Goal: Navigation & Orientation: Find specific page/section

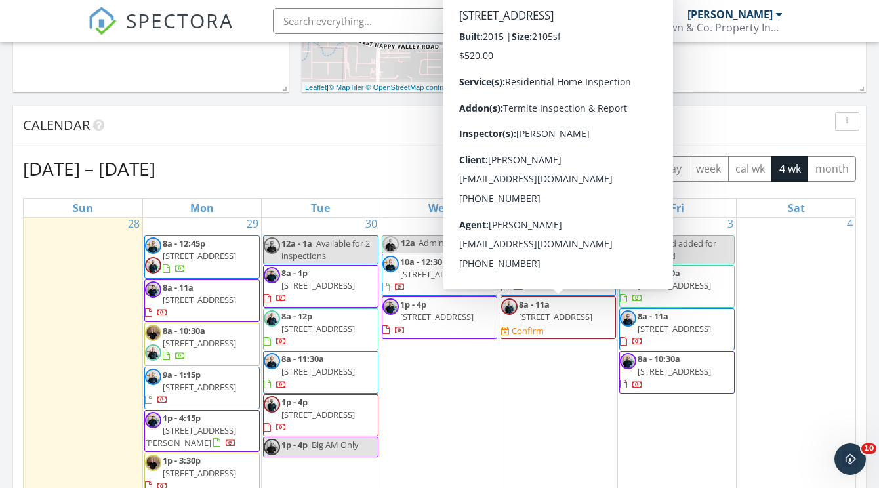
scroll to position [5, 0]
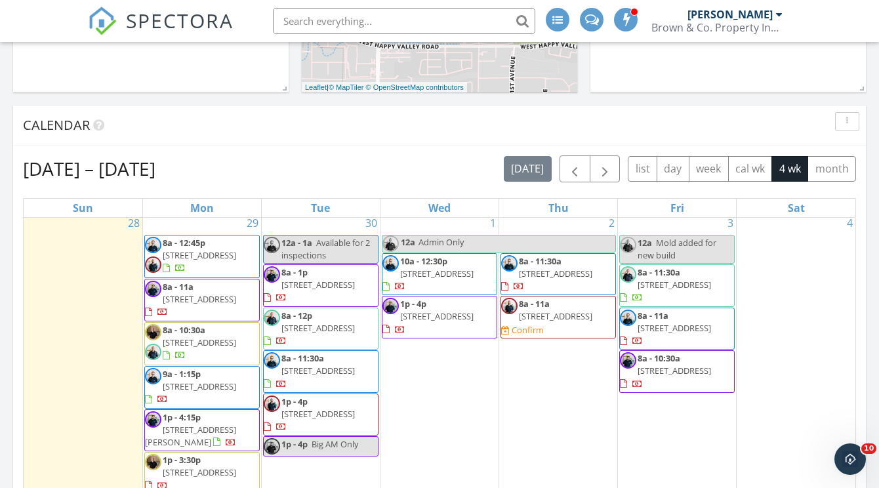
click at [582, 316] on span "[STREET_ADDRESS]" at bounding box center [555, 316] width 73 height 12
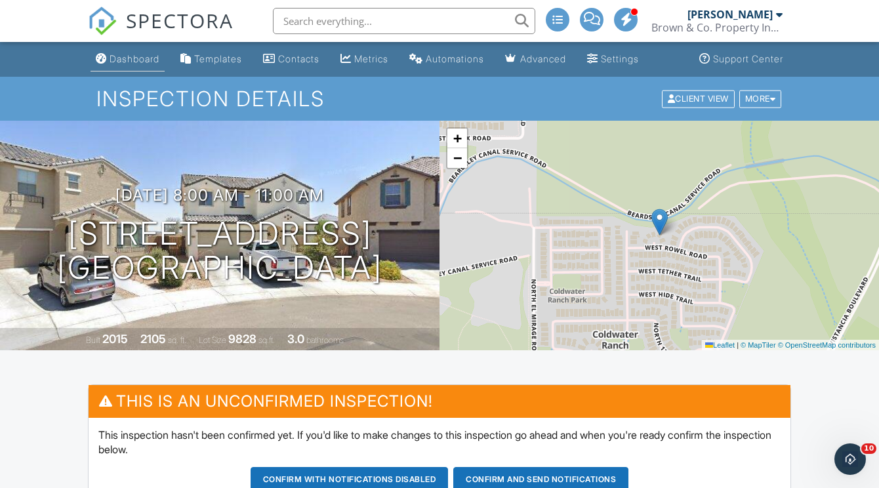
click at [130, 54] on div "Dashboard" at bounding box center [134, 58] width 50 height 11
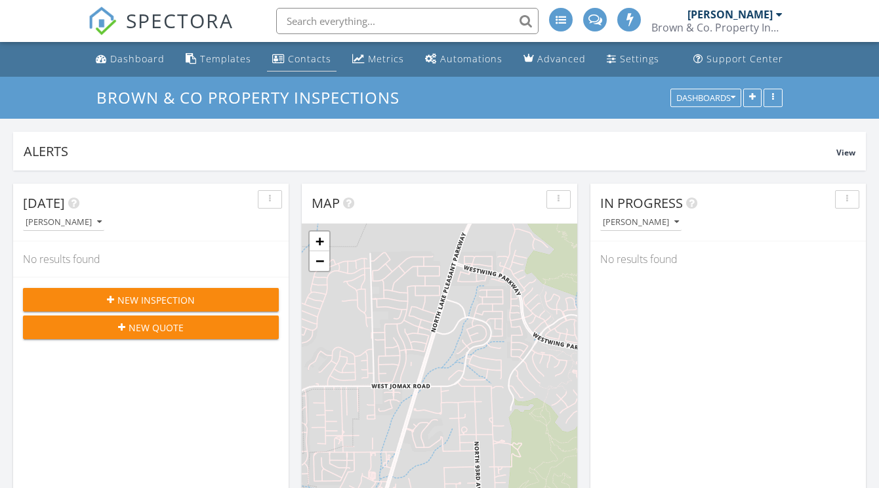
scroll to position [282, 275]
click at [354, 61] on div "Metrics" at bounding box center [358, 58] width 12 height 10
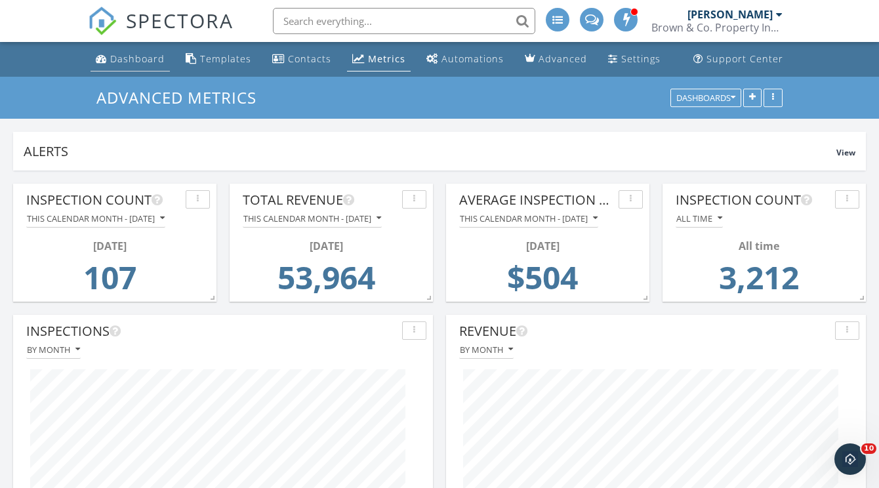
click at [137, 51] on link "Dashboard" at bounding box center [129, 59] width 79 height 24
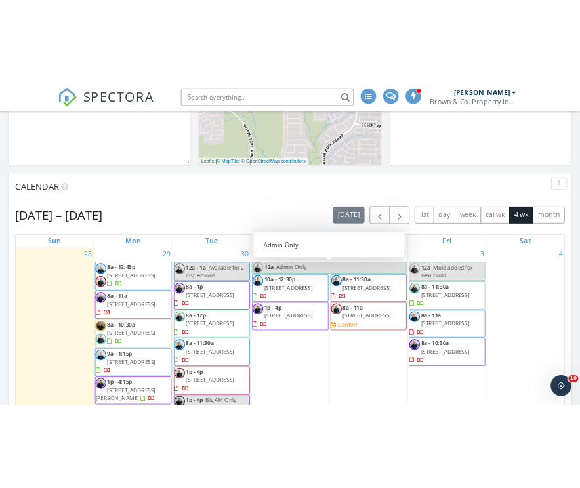
scroll to position [463, 0]
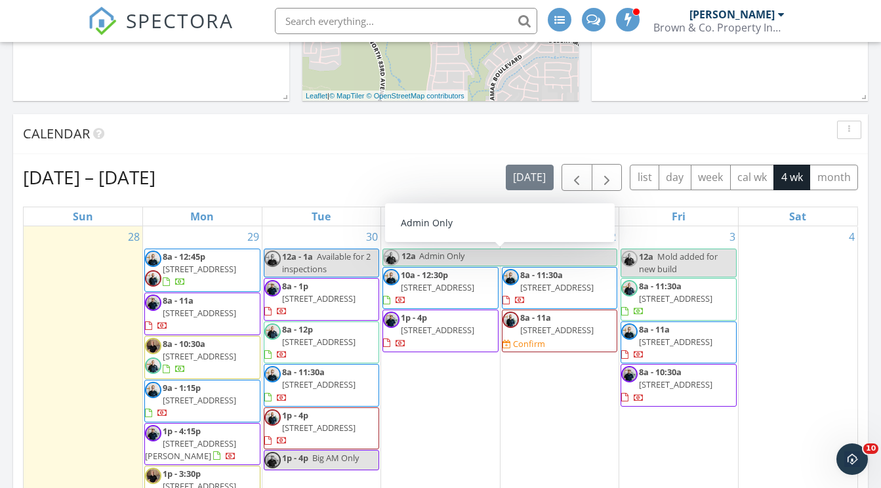
click at [435, 173] on div "Sep 28 – Oct 25, 2025 today list day week cal wk 4 wk month" at bounding box center [440, 177] width 835 height 27
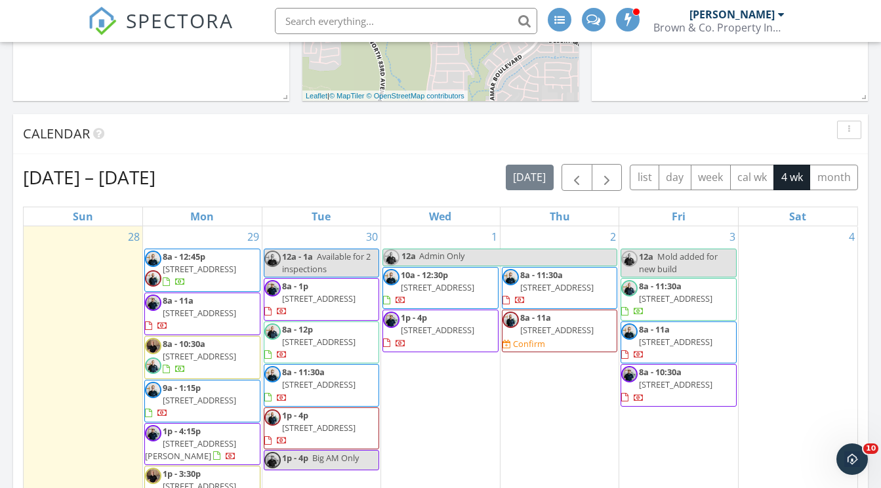
click at [466, 173] on div "Sep 28 – Oct 25, 2025 today list day week cal wk 4 wk month" at bounding box center [440, 177] width 835 height 27
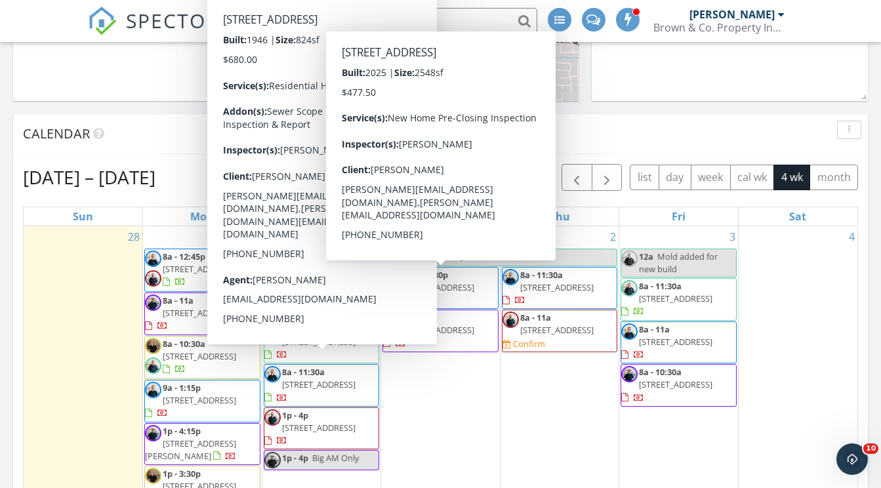
click at [607, 141] on div "Calendar" at bounding box center [430, 134] width 815 height 20
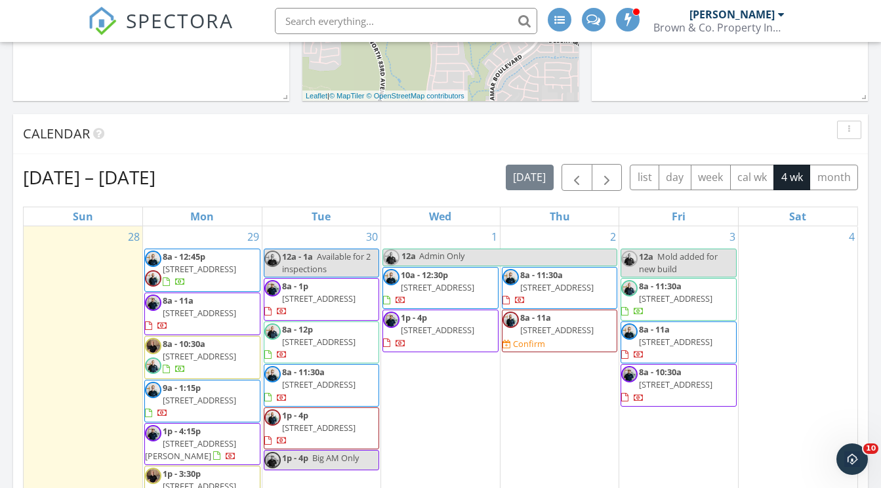
click at [462, 184] on div "Sep 28 – Oct 25, 2025 today list day week cal wk 4 wk month" at bounding box center [440, 177] width 835 height 27
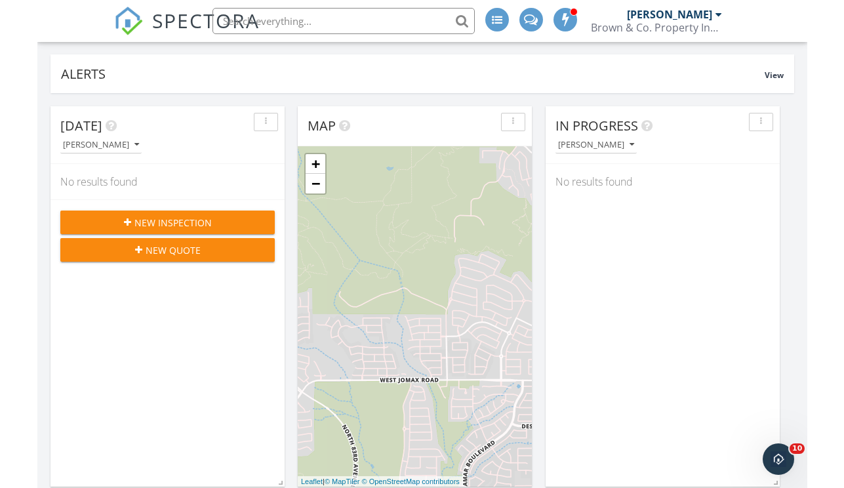
scroll to position [0, 0]
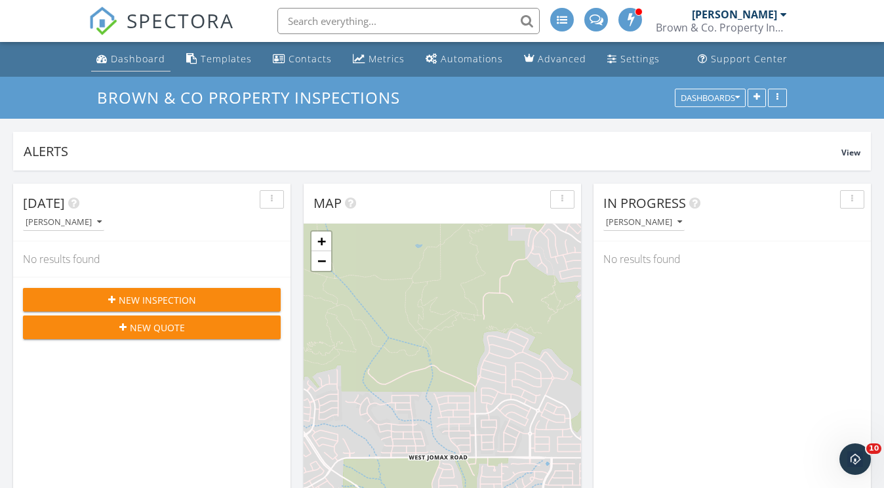
click at [135, 46] on li "Dashboard" at bounding box center [131, 59] width 85 height 35
click at [132, 60] on div "Dashboard" at bounding box center [138, 58] width 54 height 12
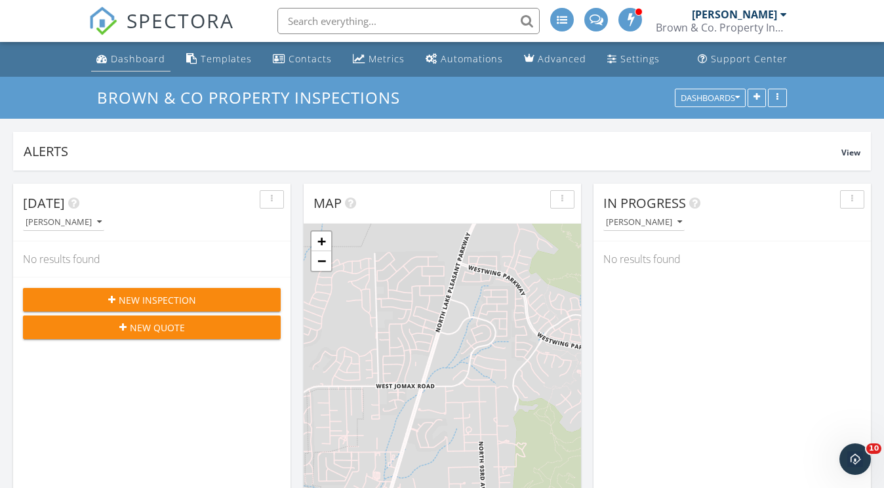
click at [112, 64] on div "Dashboard" at bounding box center [138, 58] width 54 height 12
